Goal: Task Accomplishment & Management: Manage account settings

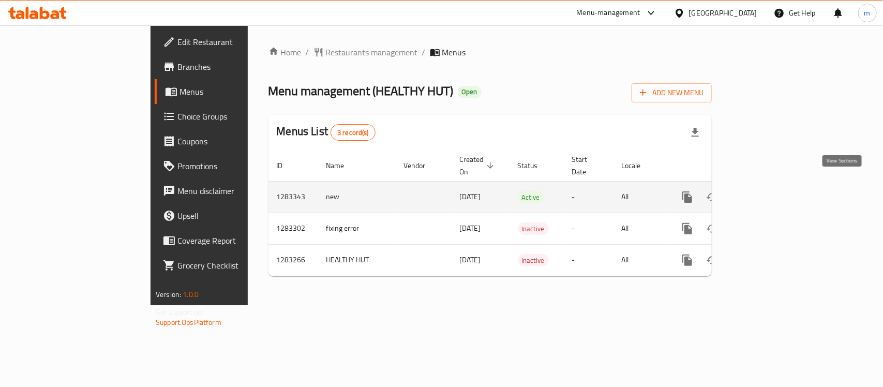
click at [768, 191] on icon "enhanced table" at bounding box center [762, 197] width 12 height 12
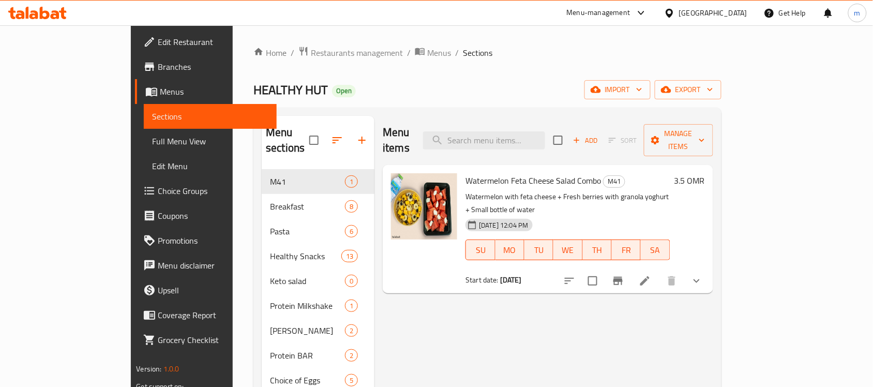
click at [158, 192] on span "Choice Groups" at bounding box center [213, 191] width 111 height 12
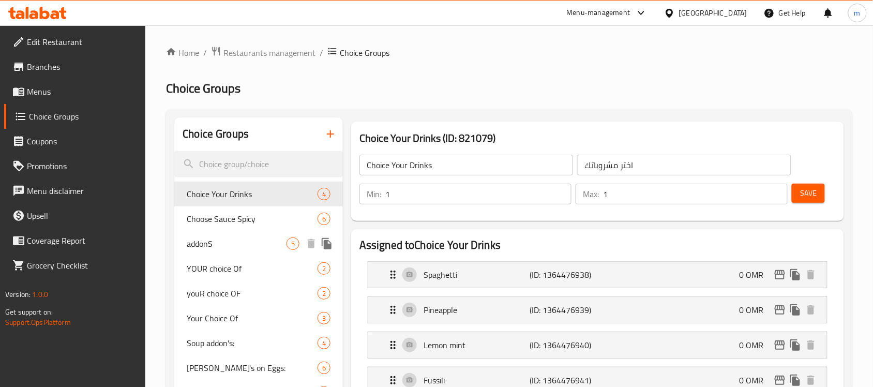
click at [203, 246] on span "addonS" at bounding box center [237, 243] width 100 height 12
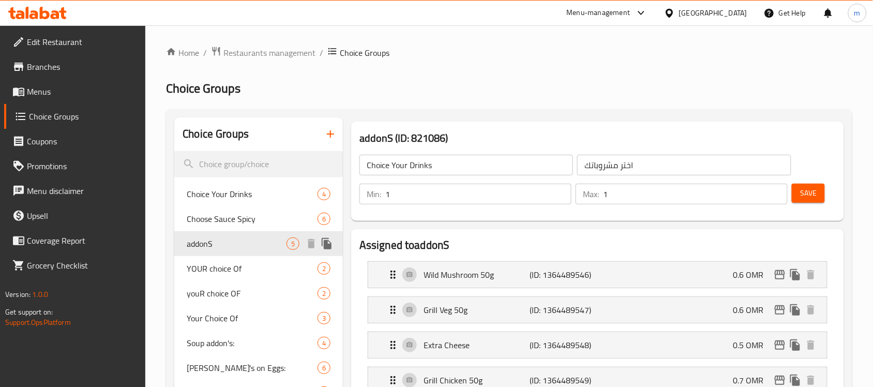
type input "addonS"
type input "اضافات"
type input "0"
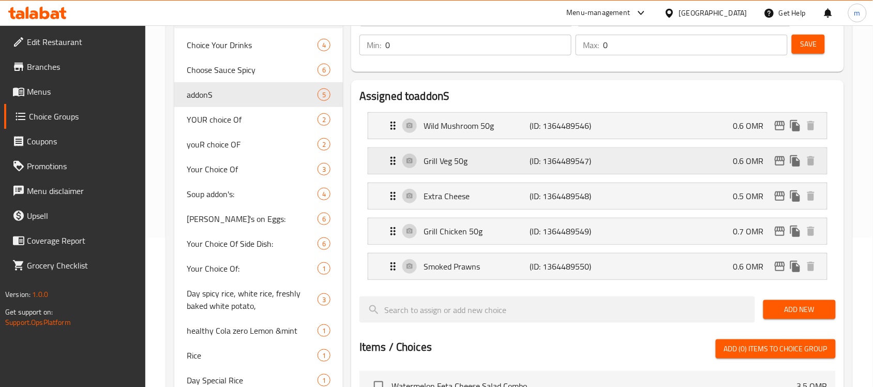
scroll to position [129, 0]
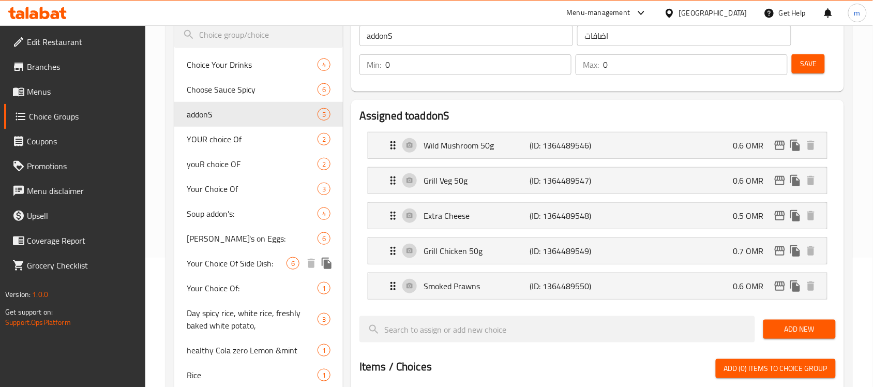
click at [221, 263] on span "Your Choice Of Side Dish:" at bounding box center [237, 263] width 100 height 12
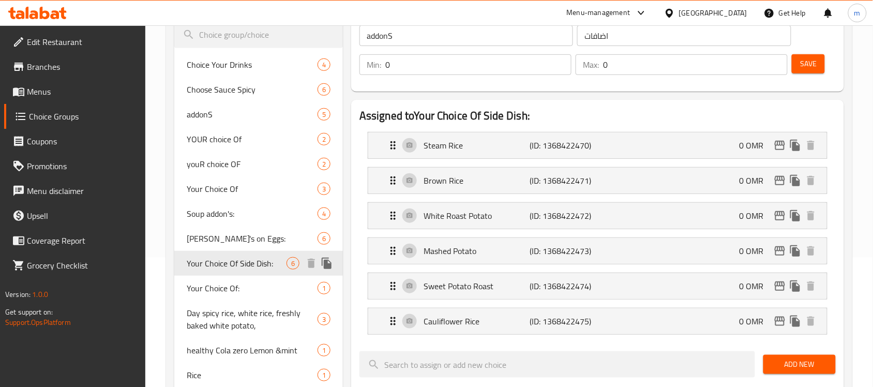
type input "Your Choice Of Side Dish:"
type input "إختيارك من الأطباق الجانبية:"
type input "1"
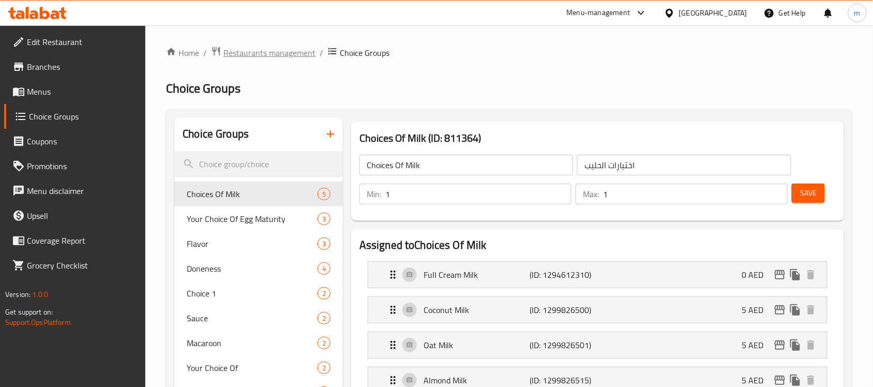
click at [256, 51] on span "Restaurants management" at bounding box center [269, 53] width 92 height 12
